Goal: Task Accomplishment & Management: Complete application form

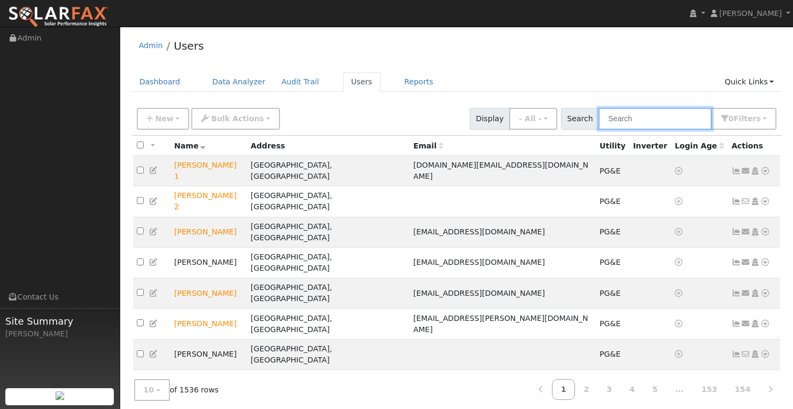
click at [658, 120] on input "text" at bounding box center [655, 119] width 113 height 22
paste input "$484.28 Utility 10.48% Cumulative Cash Flow $0.00 Solar 0.00% Estimated savings…"
type input "$484.28 Utility 10.48% Cumulative Cash Flow $0.00 Solar 0.00% Estimated savings…"
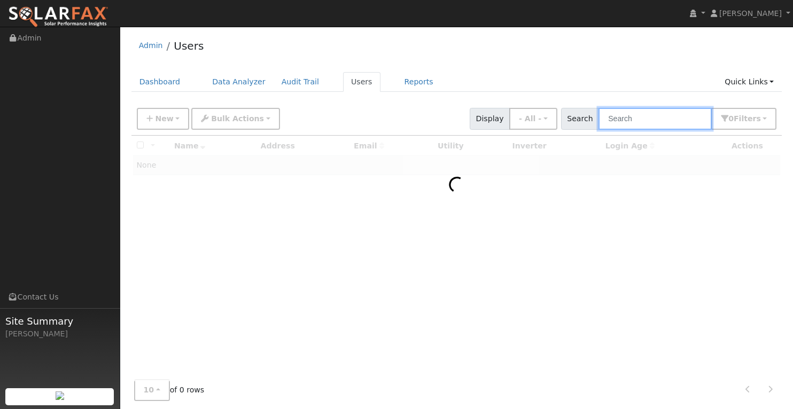
click at [639, 123] on input "text" at bounding box center [655, 119] width 113 height 22
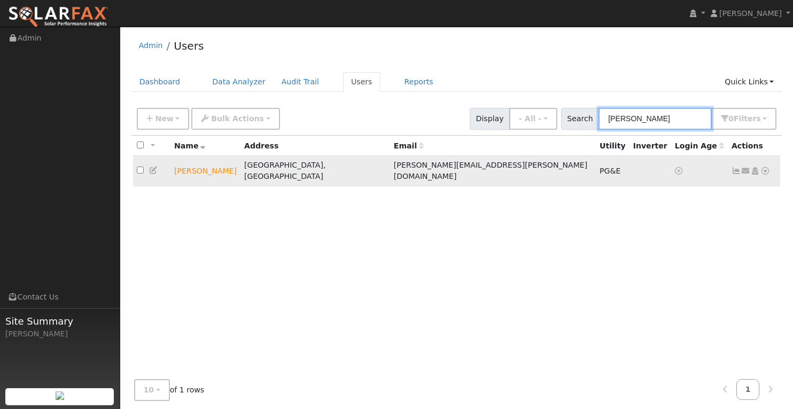
type input "Kevin jeo"
click at [764, 168] on icon at bounding box center [766, 170] width 10 height 7
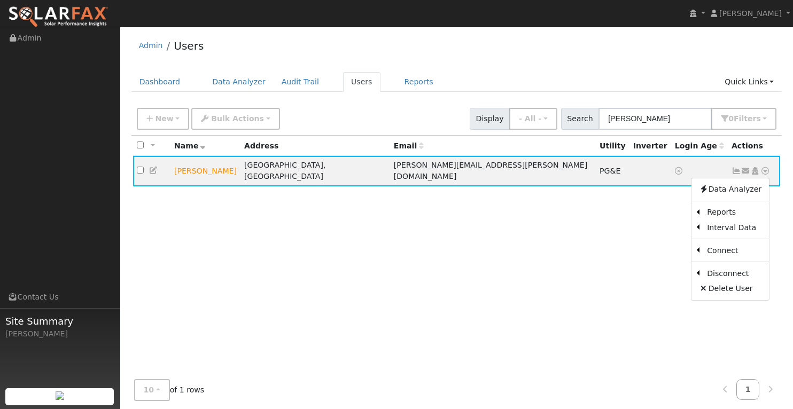
click at [0, 0] on link "Export to CSV" at bounding box center [0, 0] width 0 height 0
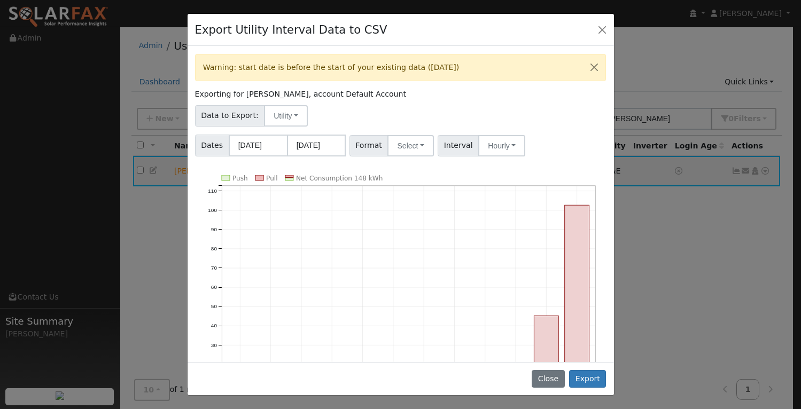
click at [584, 66] on button "Close" at bounding box center [594, 68] width 22 height 26
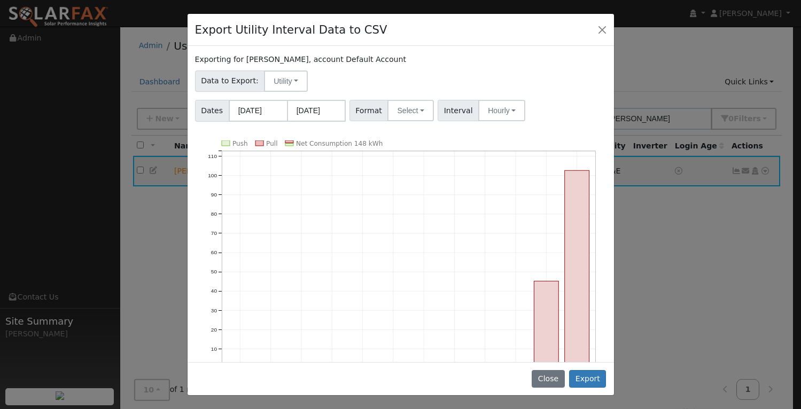
click at [600, 27] on button "Close" at bounding box center [602, 29] width 15 height 15
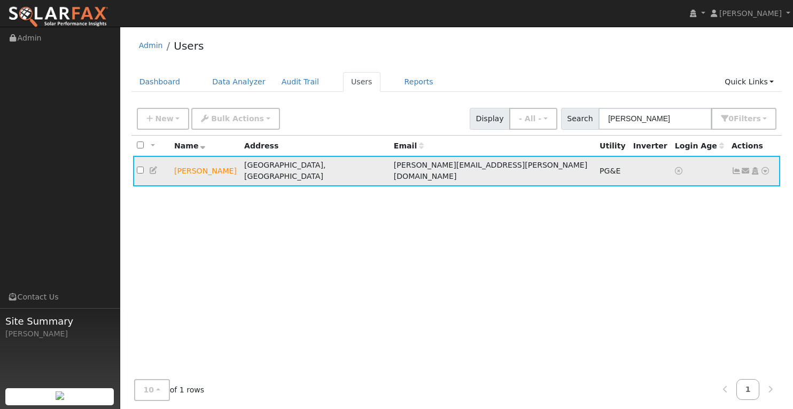
click at [766, 167] on icon at bounding box center [766, 170] width 10 height 7
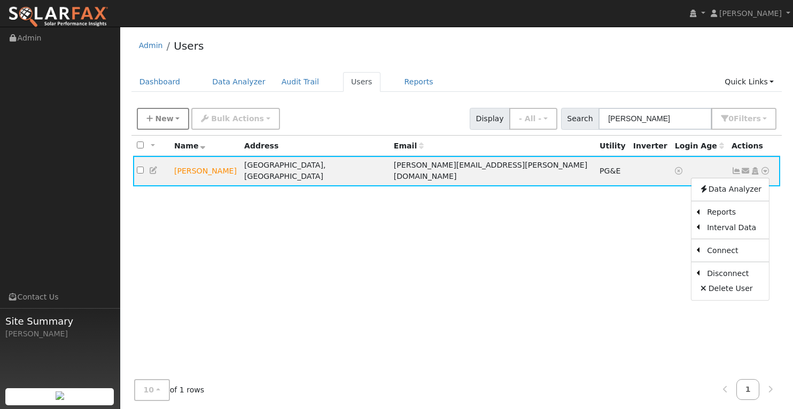
click at [173, 120] on button "New" at bounding box center [163, 119] width 53 height 22
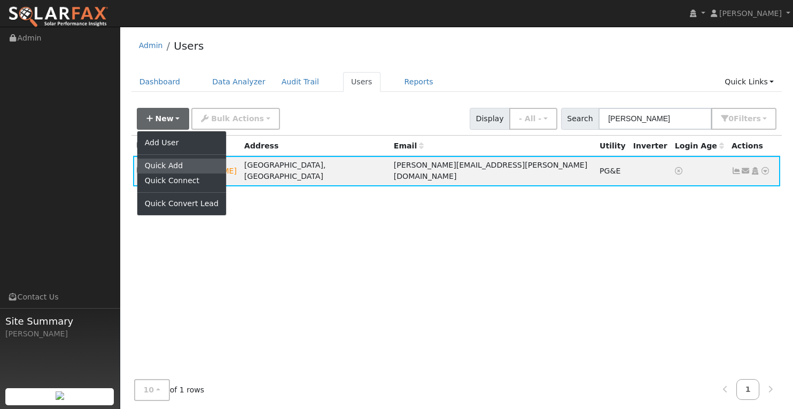
click at [172, 163] on link "Quick Add" at bounding box center [181, 166] width 89 height 15
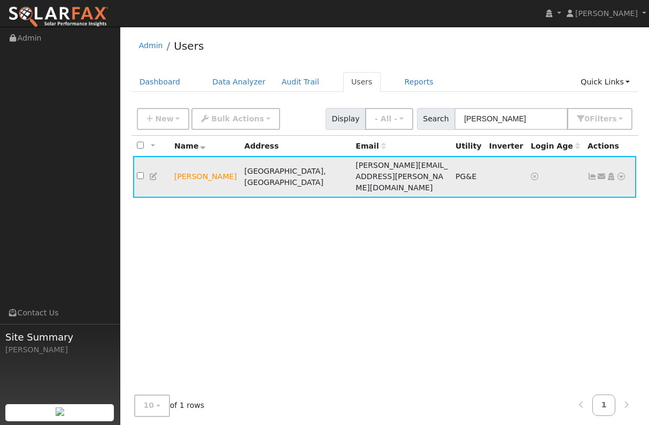
click at [204, 167] on td "[PERSON_NAME]" at bounding box center [206, 177] width 70 height 42
click at [184, 165] on td "[PERSON_NAME]" at bounding box center [206, 177] width 70 height 42
click at [153, 173] on icon at bounding box center [154, 176] width 10 height 7
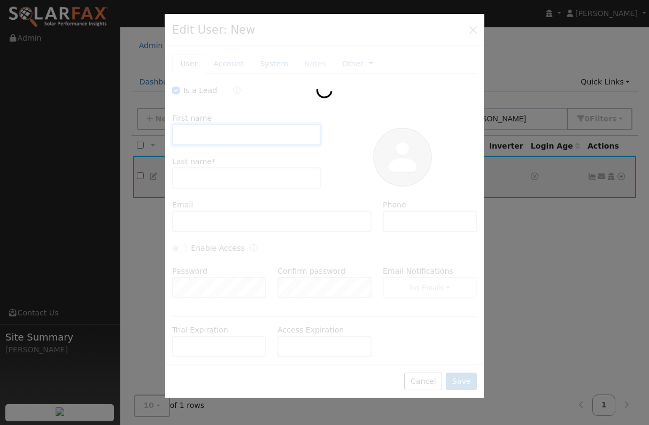
checkbox input "true"
type input "[PERSON_NAME]"
type input "Jeong"
type input "[PERSON_NAME][EMAIL_ADDRESS][PERSON_NAME][DOMAIN_NAME]"
type input "(415) 516-2130"
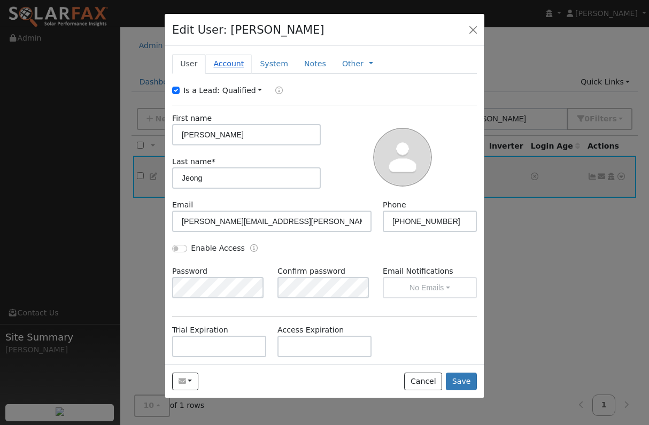
click at [227, 62] on link "Account" at bounding box center [228, 64] width 47 height 20
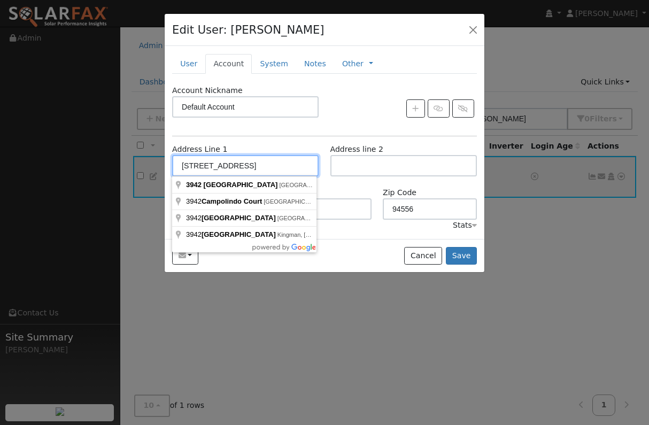
drag, startPoint x: 278, startPoint y: 164, endPoint x: 158, endPoint y: 165, distance: 120.3
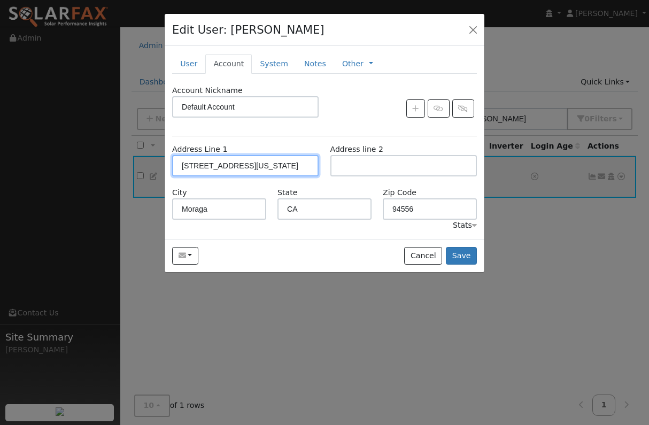
type input "5505 Indiana Drive"
type input "Concord"
type input "94521"
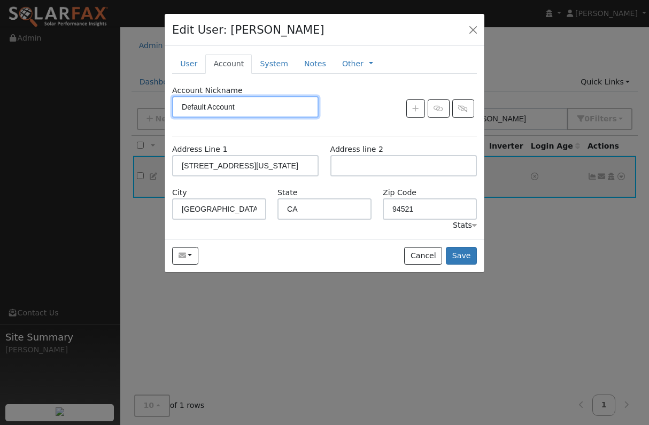
click at [244, 109] on input "Default Account" at bounding box center [245, 106] width 146 height 21
type input "D"
type input "Concord House"
click at [465, 253] on button "Save" at bounding box center [461, 256] width 31 height 18
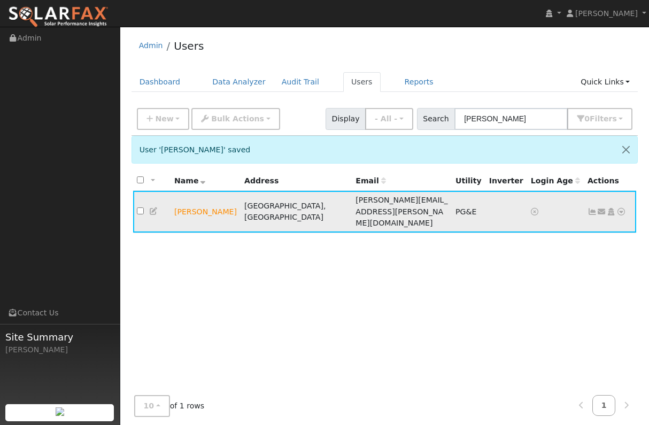
click at [622, 208] on icon at bounding box center [621, 211] width 10 height 7
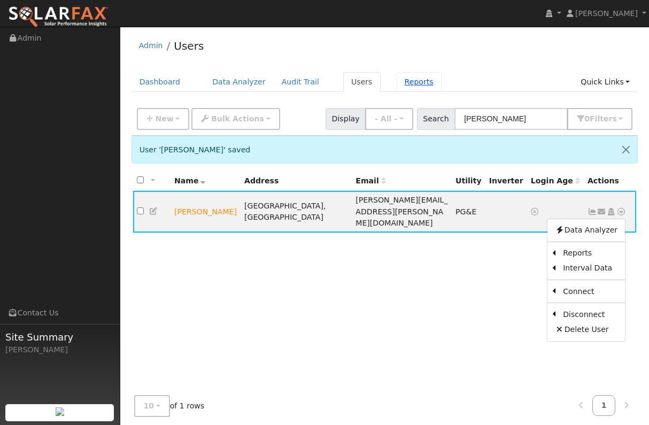
click at [405, 81] on link "Reports" at bounding box center [419, 82] width 45 height 20
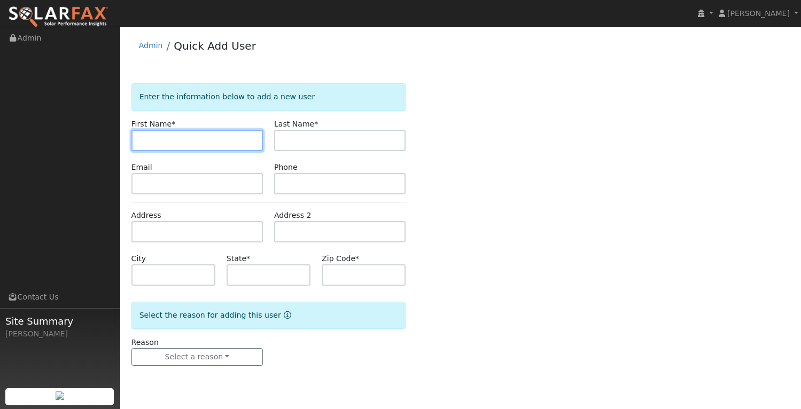
paste input "[PERSON_NAME]"
drag, startPoint x: 198, startPoint y: 137, endPoint x: 162, endPoint y: 138, distance: 36.4
click at [162, 138] on input "[PERSON_NAME]" at bounding box center [196, 140] width 131 height 21
type input "[PERSON_NAME]"
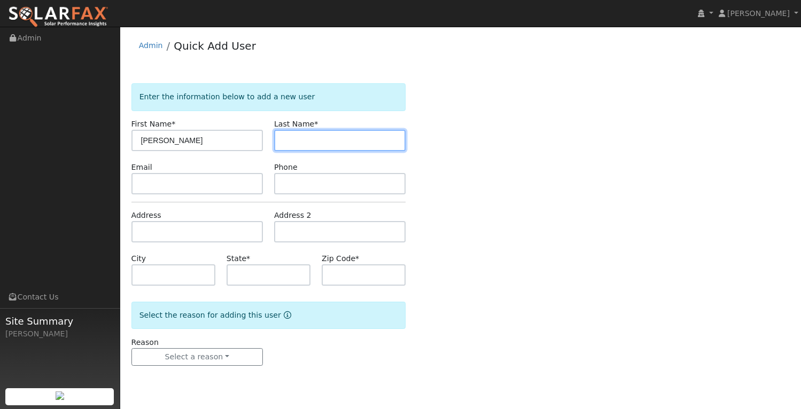
paste input "Kevin Jeong"
drag, startPoint x: 305, startPoint y: 140, endPoint x: 274, endPoint y: 136, distance: 30.7
click at [274, 136] on input "Kevin Jeong" at bounding box center [339, 140] width 131 height 21
type input "Jeong"
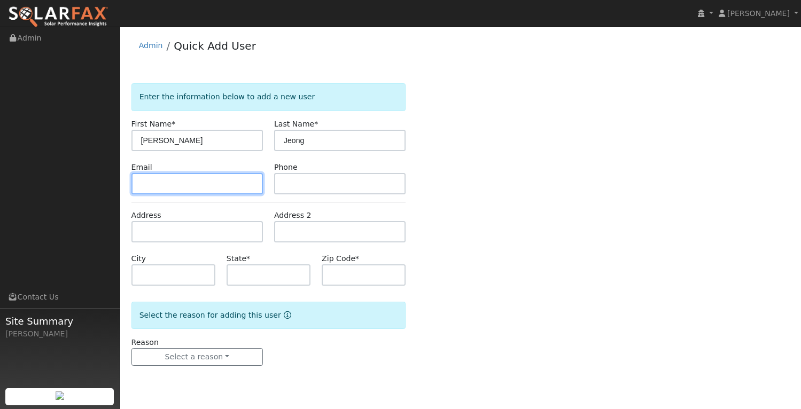
paste input "kevin@jeong.com"
type input "kevin@jeong.com"
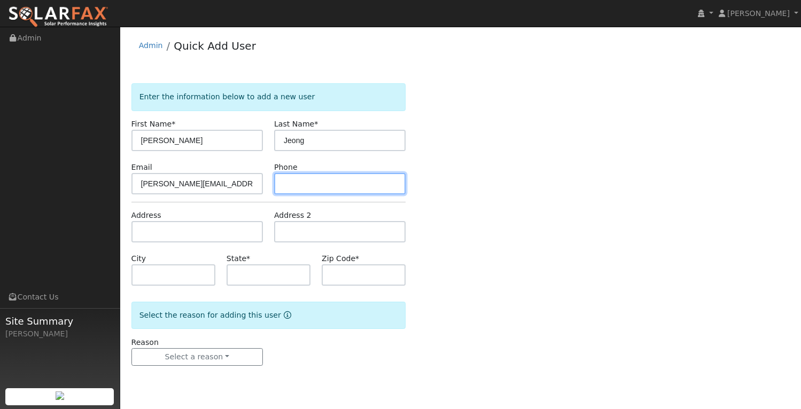
paste input "(415) 516-2130"
type input "(415) 516-2130"
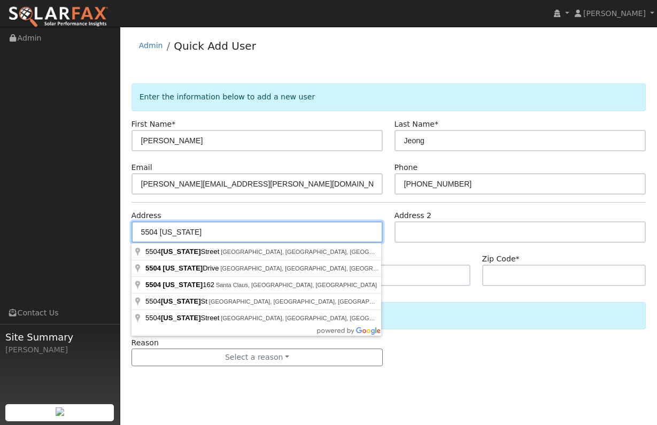
click at [159, 230] on input "5504 Indiana" at bounding box center [257, 231] width 252 height 21
click at [208, 229] on input "5505 Indiana" at bounding box center [257, 231] width 252 height 21
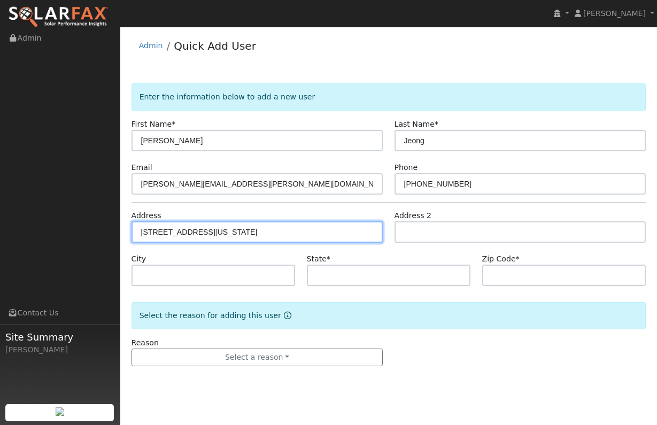
type input "5505 Indiana Drive"
type input "Concord"
type input "CA"
type input "94521"
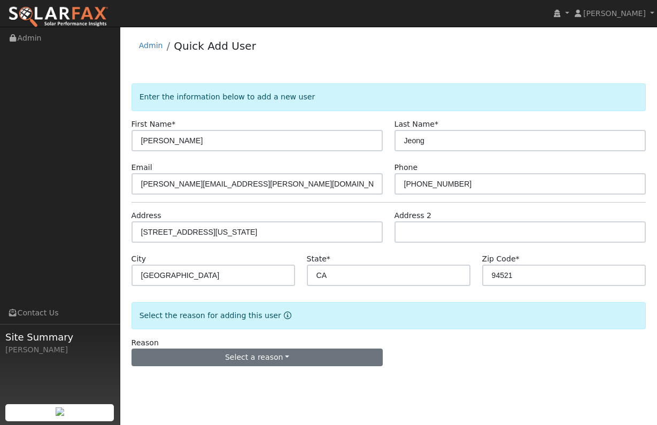
click at [278, 355] on button "Select a reason" at bounding box center [257, 358] width 252 height 18
click at [178, 379] on link "New lead" at bounding box center [191, 379] width 118 height 15
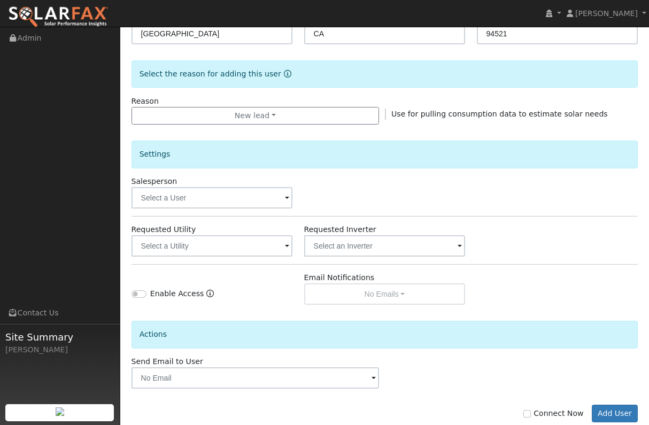
scroll to position [251, 0]
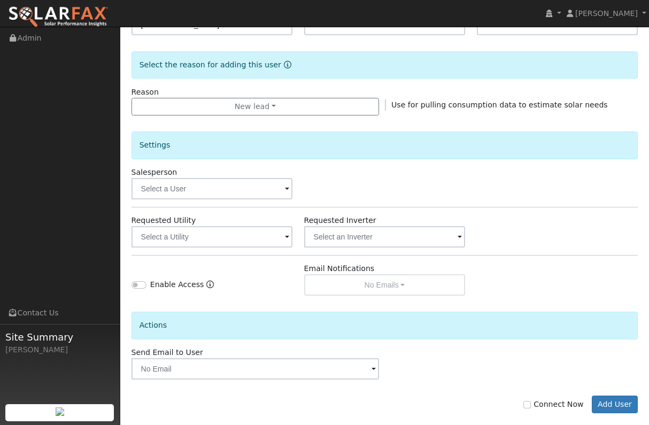
click at [287, 187] on span at bounding box center [287, 189] width 4 height 12
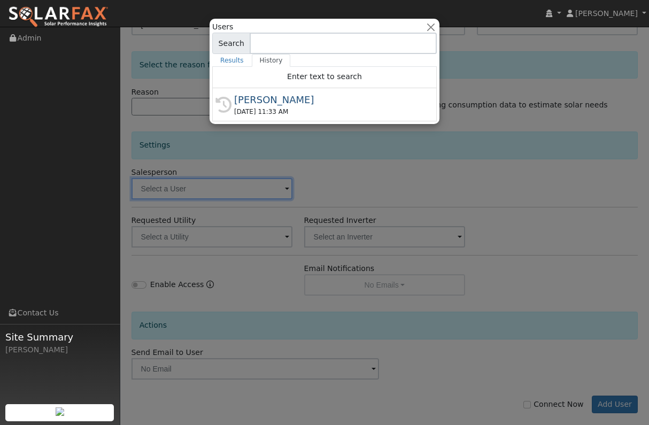
click at [264, 103] on div "[PERSON_NAME]" at bounding box center [329, 99] width 190 height 14
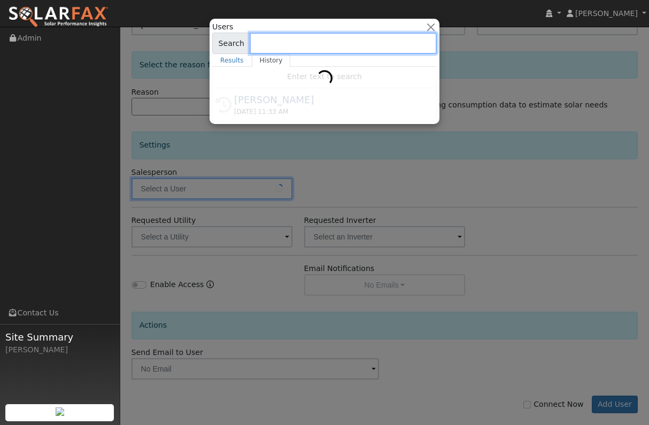
type input "[PERSON_NAME]"
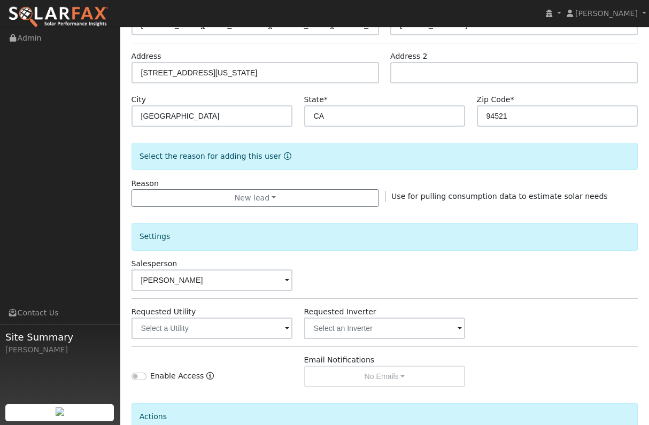
scroll to position [157, 0]
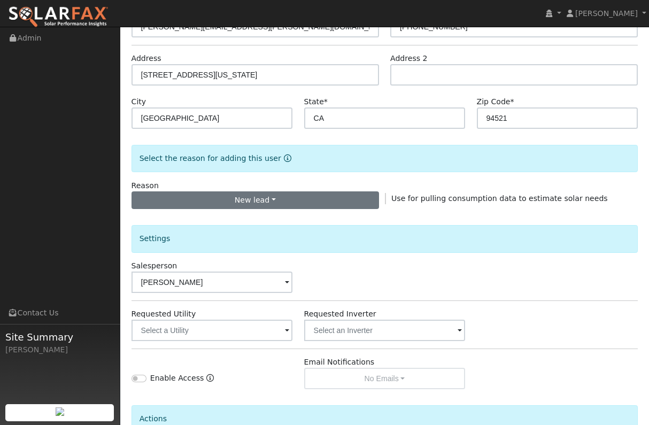
click at [295, 198] on button "New lead" at bounding box center [254, 200] width 247 height 18
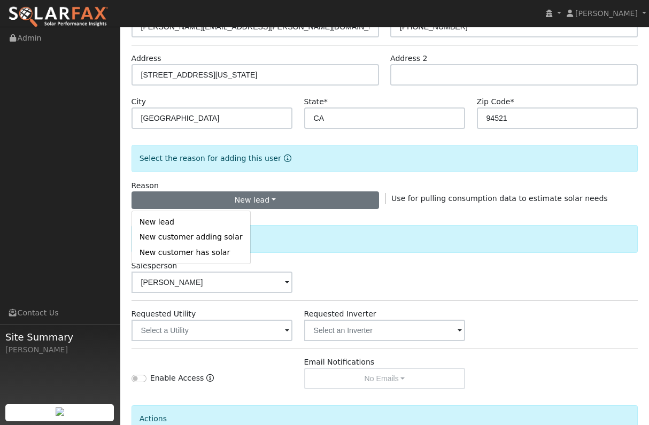
drag, startPoint x: 531, startPoint y: 315, endPoint x: 489, endPoint y: 318, distance: 42.3
click at [531, 315] on div "Requested Utility Requested Inverter" at bounding box center [385, 324] width 518 height 33
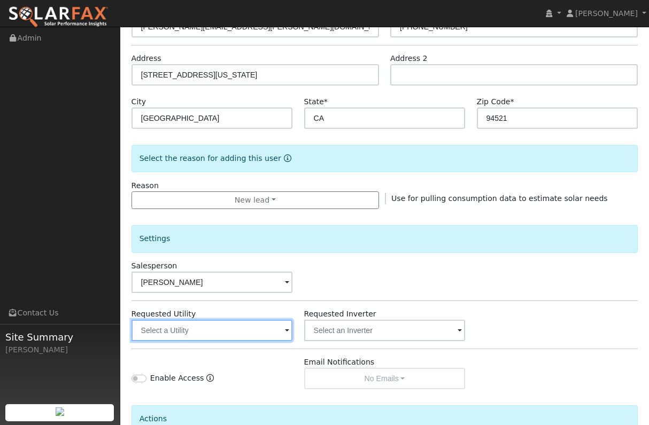
click at [283, 328] on input "text" at bounding box center [211, 330] width 161 height 21
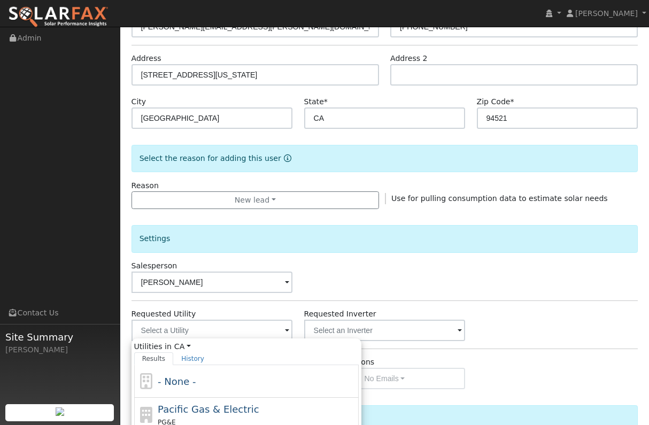
click at [188, 409] on span "Pacific Gas & Electric" at bounding box center [208, 409] width 101 height 11
type input "Pacific Gas & Electric"
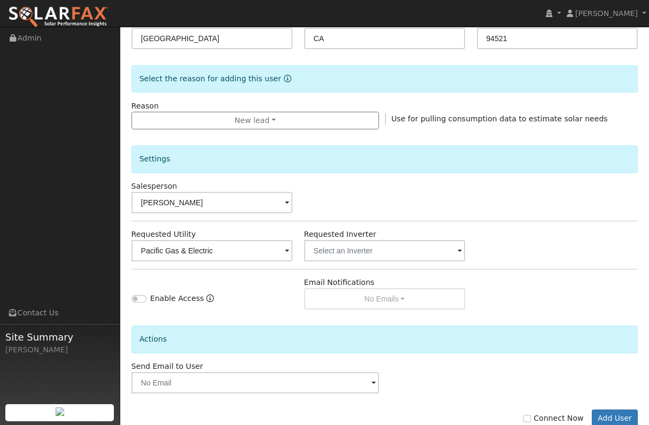
scroll to position [266, 0]
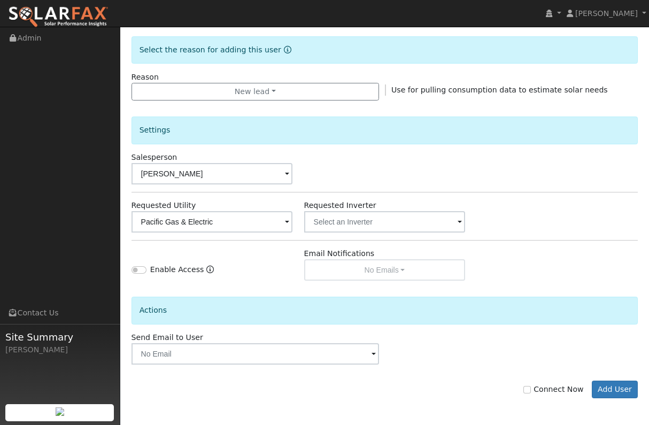
click at [366, 268] on div "Email Notifications No Emails No Emails Weekly Emails Monthly Emails" at bounding box center [384, 264] width 173 height 33
click at [399, 271] on div "Email Notifications No Emails No Emails Weekly Emails Monthly Emails" at bounding box center [384, 264] width 173 height 33
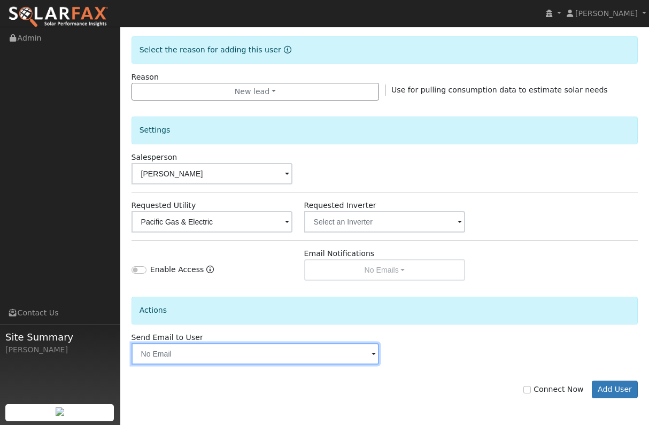
type input "paul.karst@ambrosesolar.com"
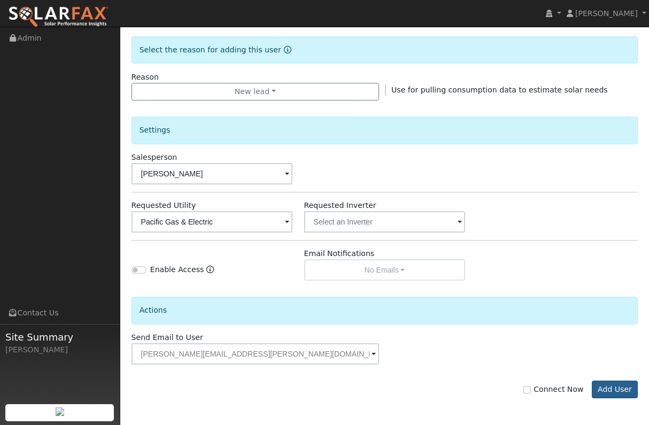
click at [614, 389] on button "Add User" at bounding box center [615, 390] width 47 height 18
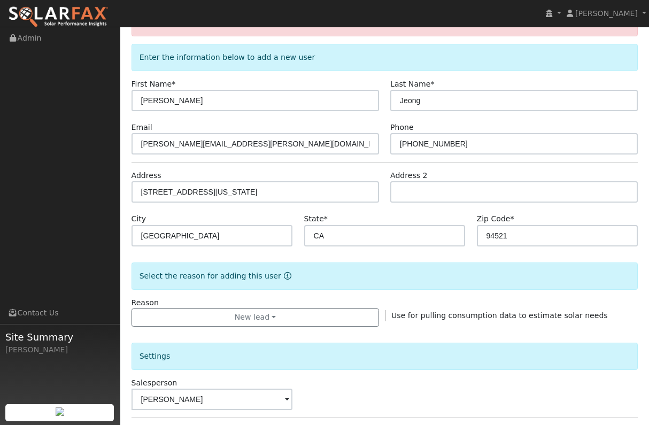
scroll to position [187, 0]
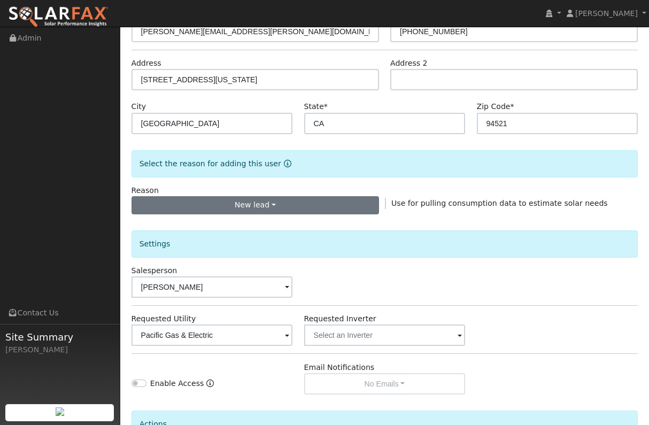
click at [296, 208] on button "New lead" at bounding box center [254, 205] width 247 height 18
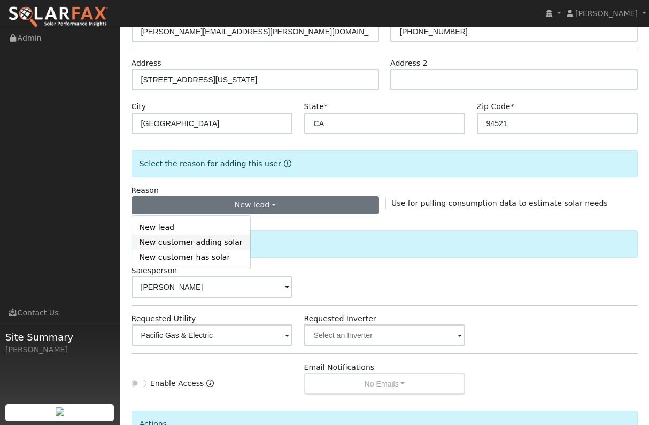
click at [217, 245] on link "New customer adding solar" at bounding box center [191, 242] width 118 height 15
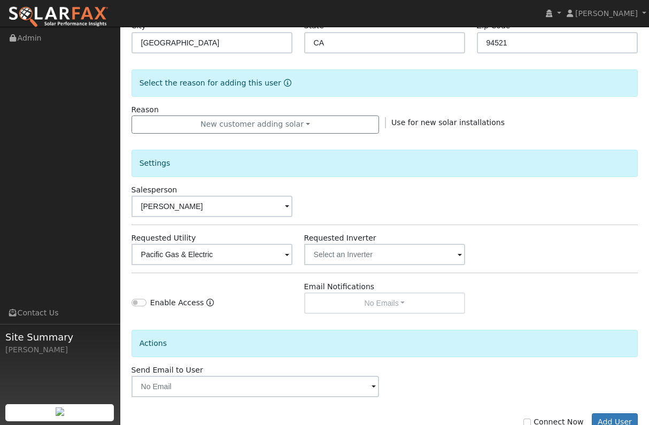
scroll to position [300, 0]
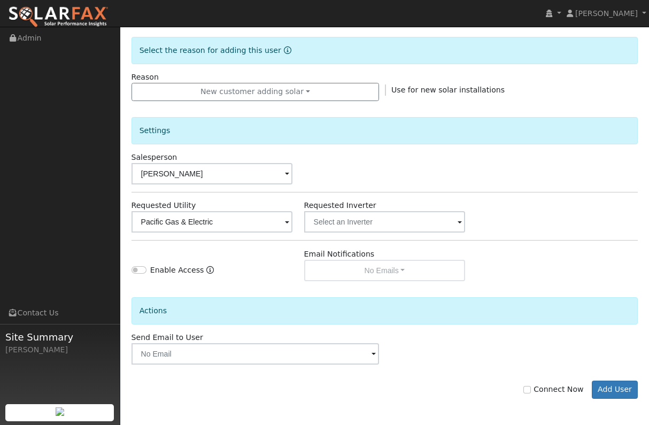
click at [375, 351] on span at bounding box center [373, 355] width 4 height 12
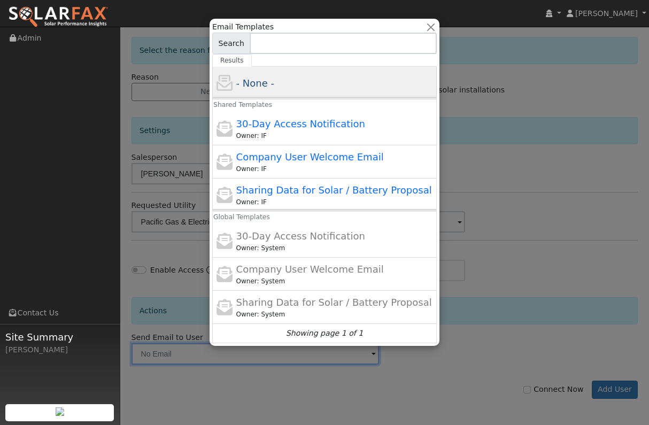
click at [278, 88] on div "- None -" at bounding box center [335, 83] width 198 height 14
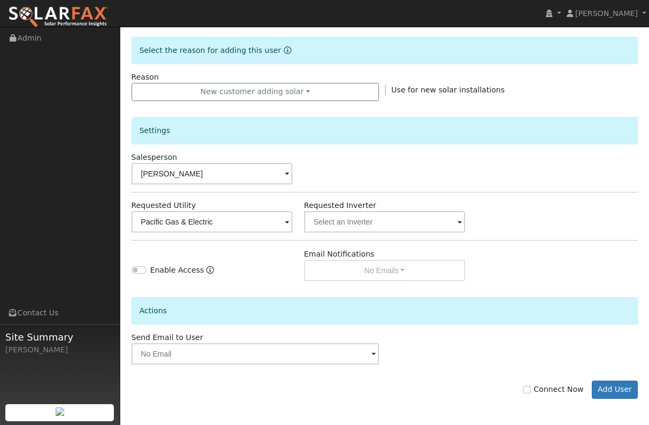
click at [614, 389] on button "Add User" at bounding box center [615, 390] width 47 height 18
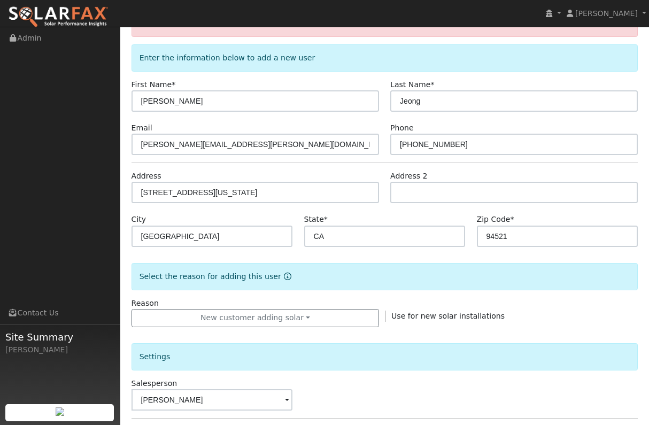
scroll to position [128, 0]
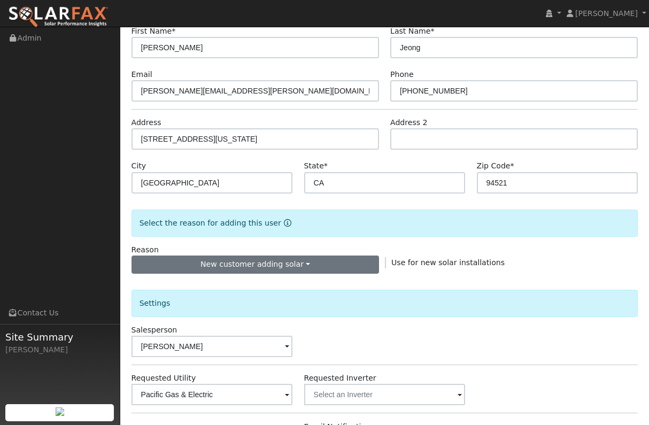
click at [291, 263] on button "New customer adding solar" at bounding box center [254, 264] width 247 height 18
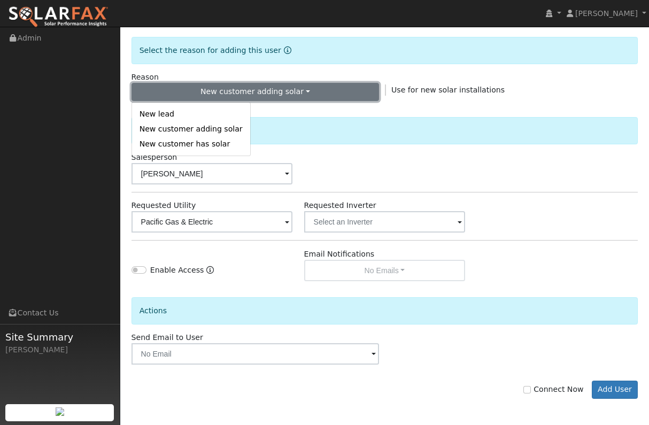
scroll to position [229, 0]
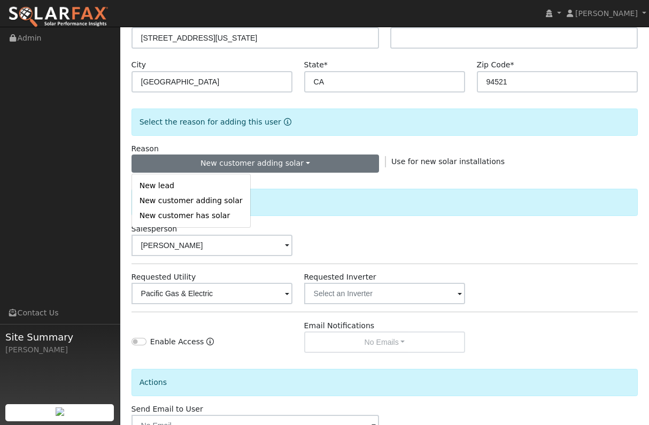
click at [392, 169] on div "Reason New customer adding solar New lead New customer adding solar New custome…" at bounding box center [385, 157] width 518 height 29
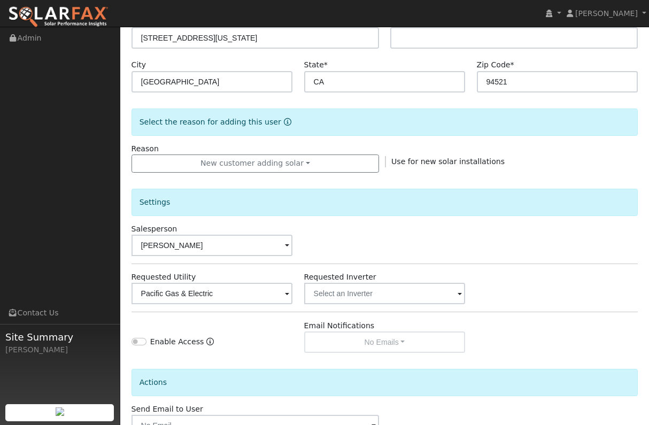
click at [408, 159] on span "Use for new solar installations" at bounding box center [447, 161] width 113 height 9
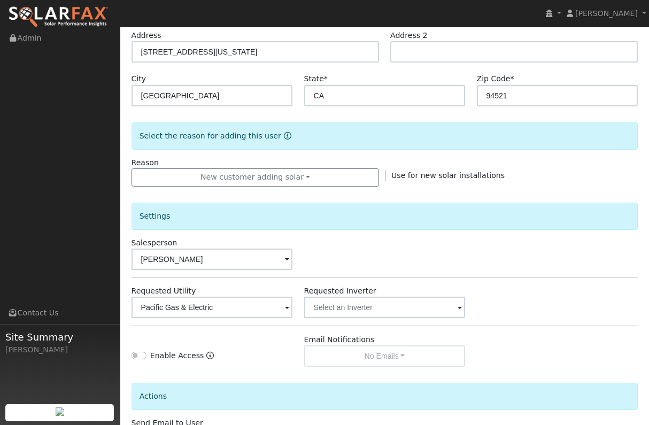
scroll to position [288, 0]
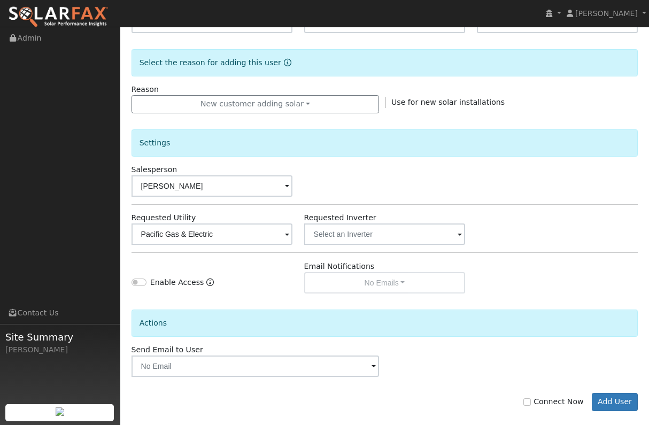
click at [141, 284] on input "Enable Access" at bounding box center [138, 281] width 15 height 7
checkbox input "true"
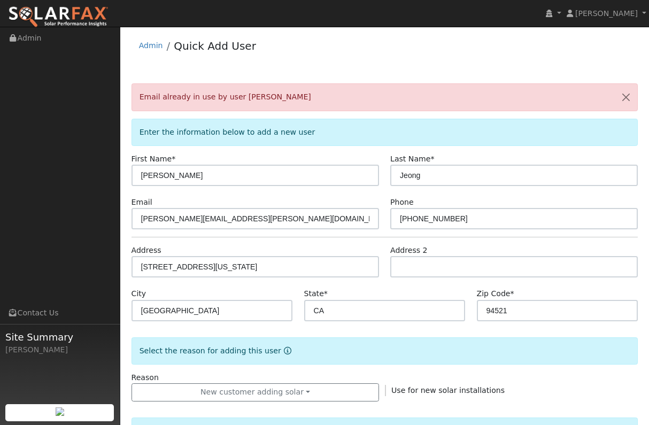
scroll to position [300, 0]
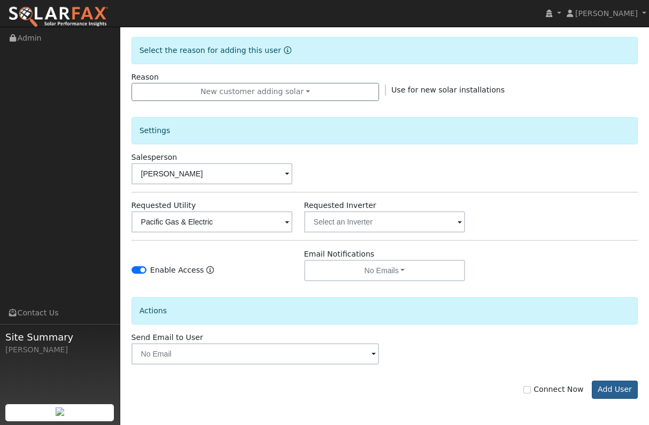
click at [625, 386] on button "Add User" at bounding box center [615, 390] width 47 height 18
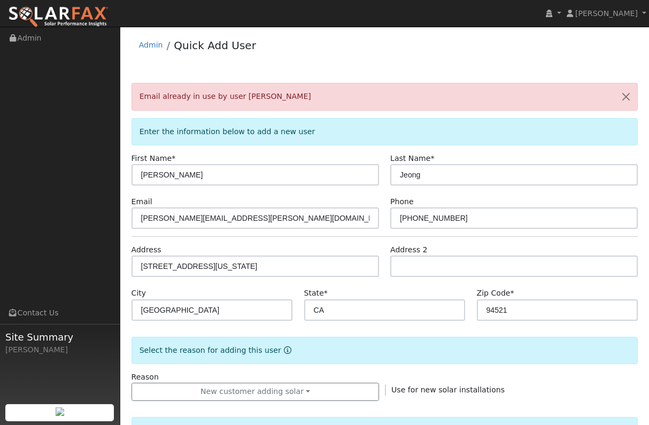
scroll to position [0, 0]
click at [624, 96] on button "button" at bounding box center [626, 97] width 22 height 26
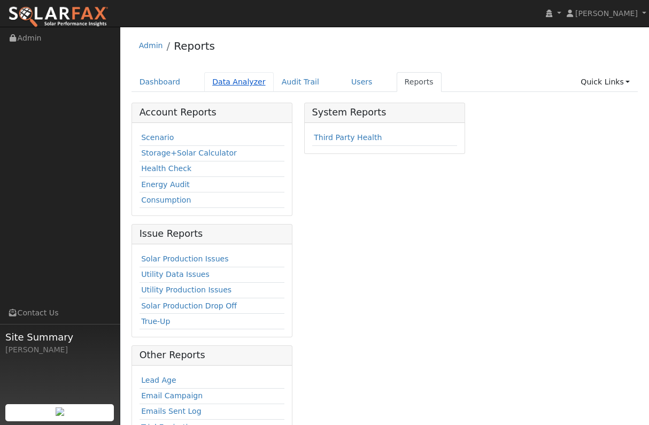
click at [243, 81] on link "Data Analyzer" at bounding box center [238, 82] width 69 height 20
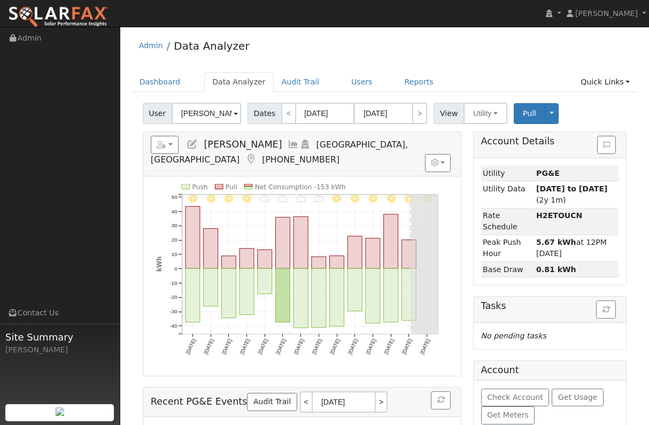
click at [236, 114] on span at bounding box center [236, 114] width 4 height 12
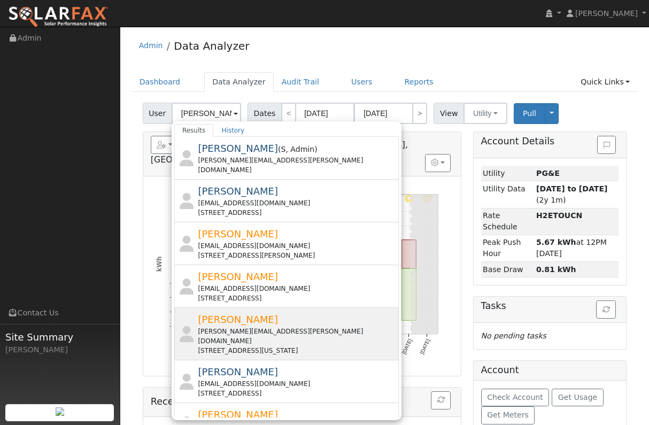
click at [239, 316] on div "Kevin Jeong kevin@jeong.com 5505 Indiana Drive, Concord, CA 94521" at bounding box center [297, 333] width 198 height 43
type input "[PERSON_NAME]"
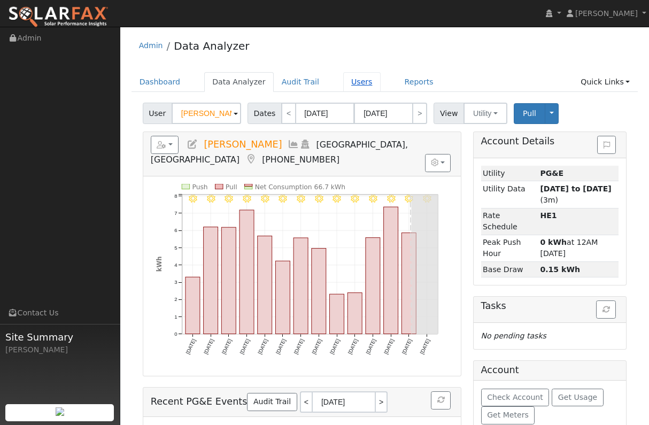
click at [355, 82] on link "Users" at bounding box center [361, 82] width 37 height 20
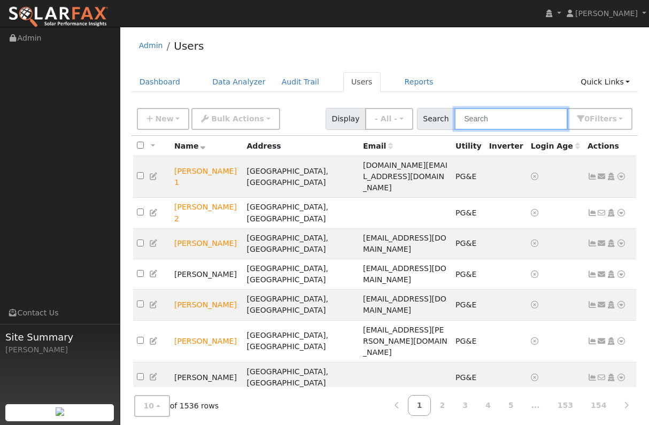
click at [535, 122] on input "text" at bounding box center [510, 119] width 113 height 22
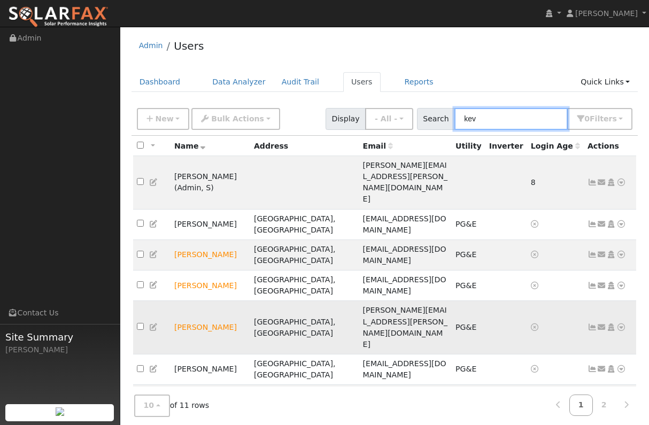
type input "kev"
click at [207, 301] on td "[PERSON_NAME]" at bounding box center [211, 327] width 80 height 53
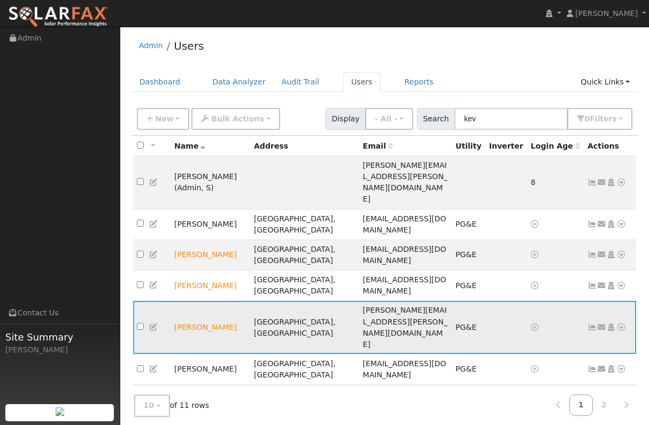
click at [183, 301] on td "[PERSON_NAME]" at bounding box center [211, 327] width 80 height 53
drag, startPoint x: 621, startPoint y: 249, endPoint x: 616, endPoint y: 247, distance: 5.6
click at [621, 323] on icon at bounding box center [621, 326] width 10 height 7
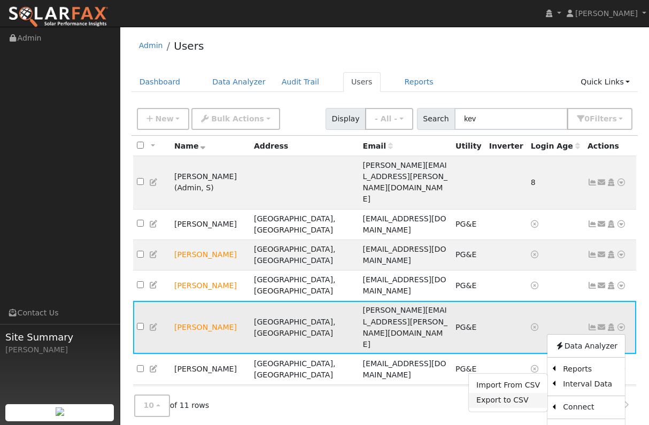
click at [498, 393] on link "Export to CSV" at bounding box center [508, 400] width 79 height 15
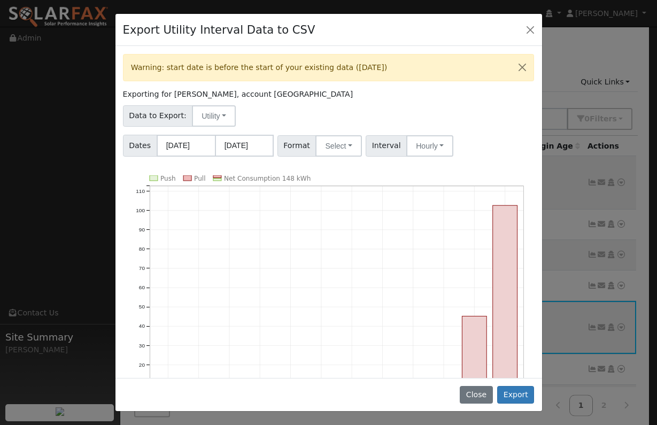
scroll to position [57, 0]
